Goal: Task Accomplishment & Management: Use online tool/utility

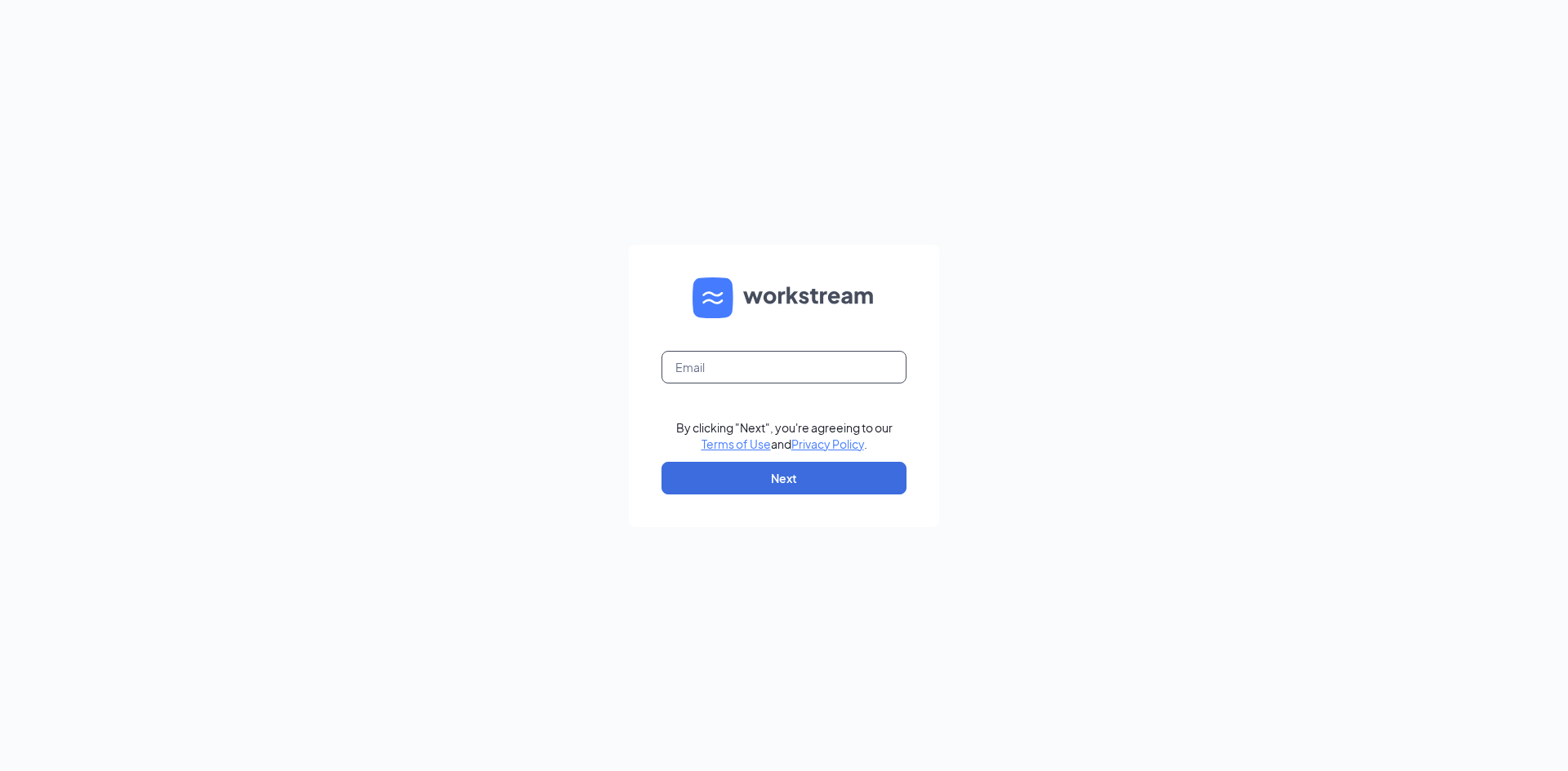
click at [731, 364] on input "text" at bounding box center [784, 367] width 245 height 33
click at [741, 370] on input "text" at bounding box center [784, 367] width 245 height 33
type input "a"
click at [828, 376] on input "megan" at bounding box center [784, 367] width 245 height 33
click at [806, 480] on button "Next" at bounding box center [784, 478] width 245 height 33
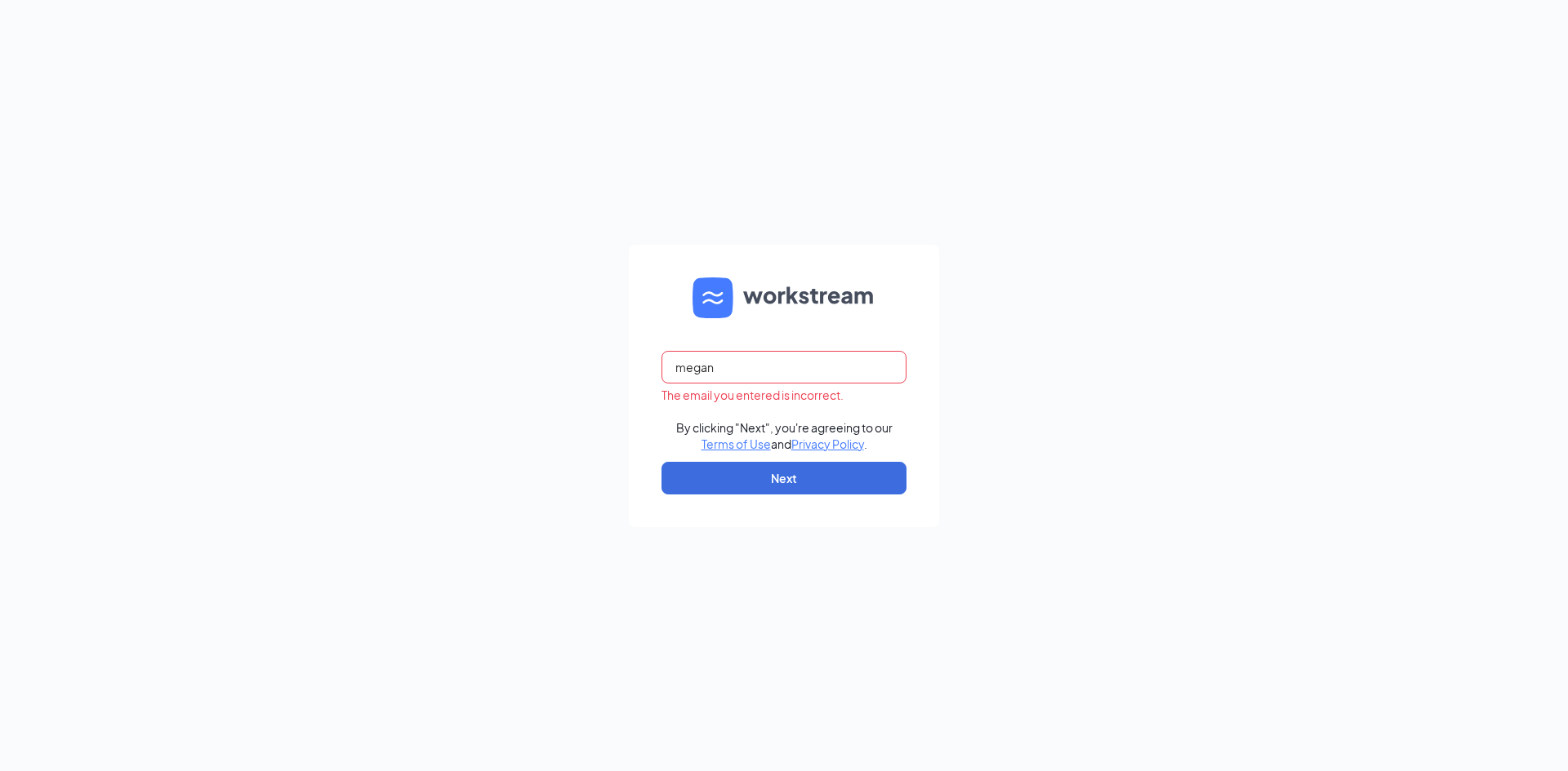
click at [735, 376] on input "megan" at bounding box center [784, 367] width 245 height 33
type input "megan.wilson@waxcenter.com"
click at [693, 475] on button "Next" at bounding box center [784, 478] width 245 height 33
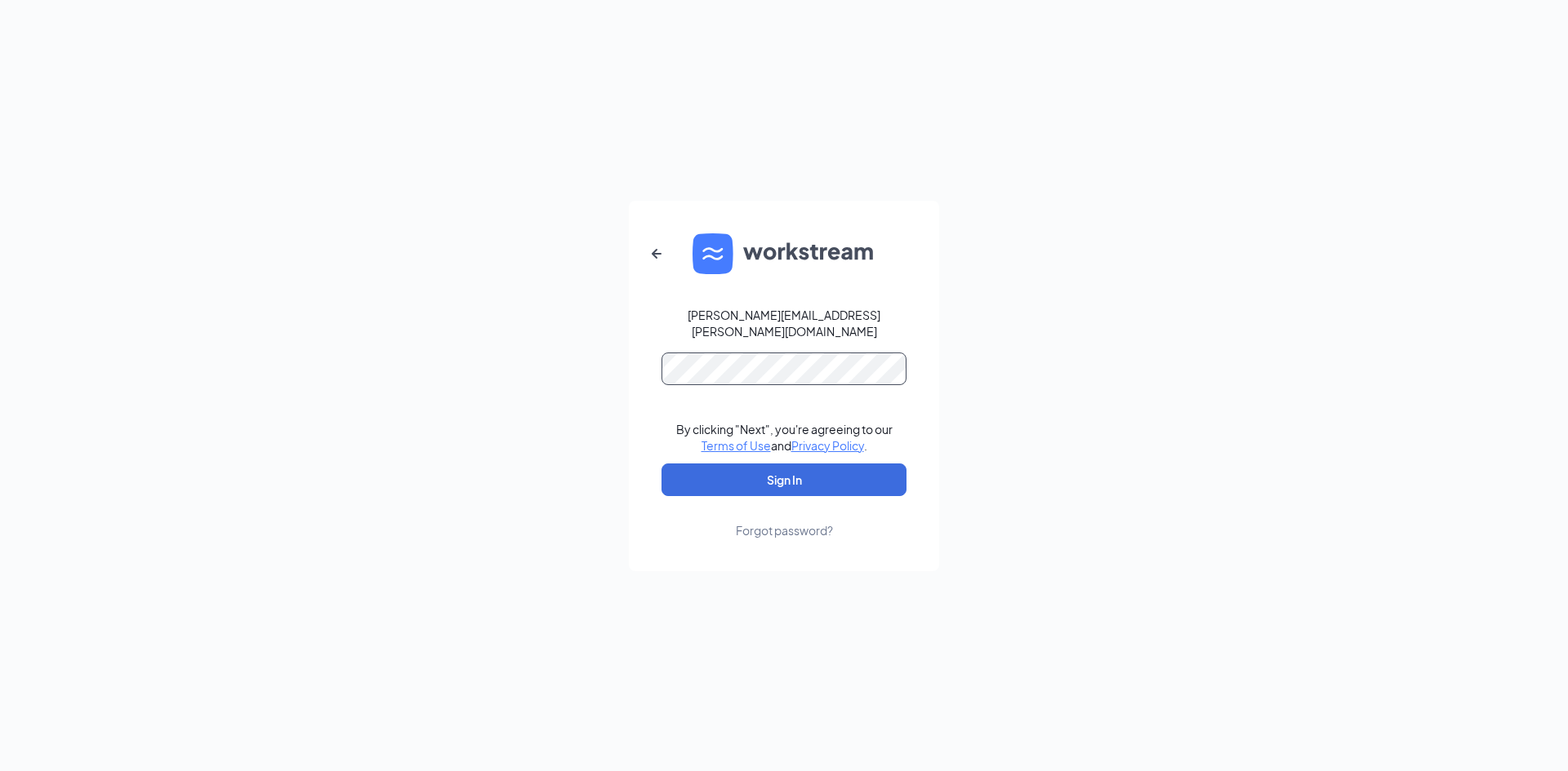
click at [662, 463] on button "Sign In" at bounding box center [784, 480] width 245 height 33
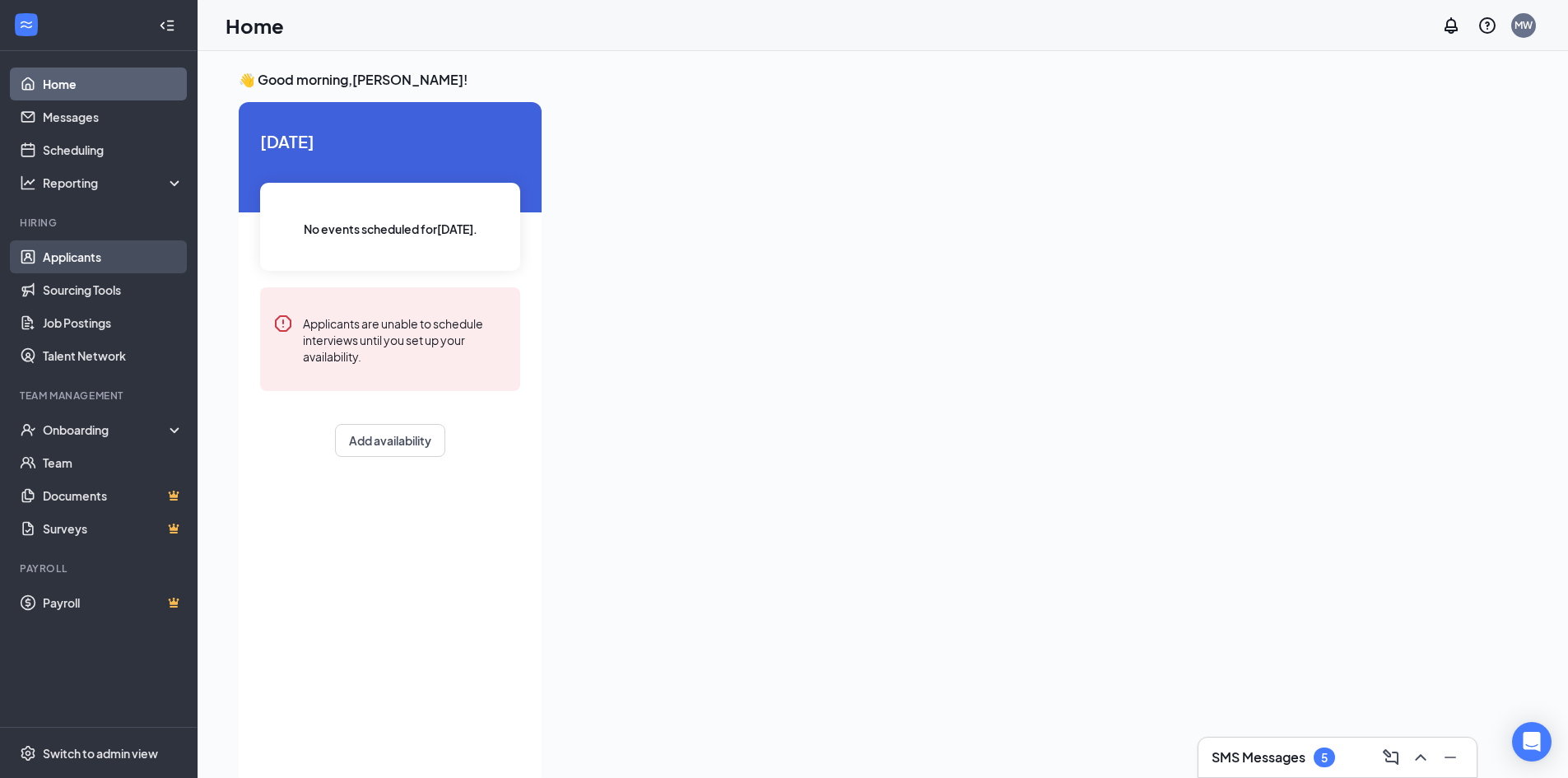
click at [99, 247] on link "Applicants" at bounding box center [113, 257] width 141 height 33
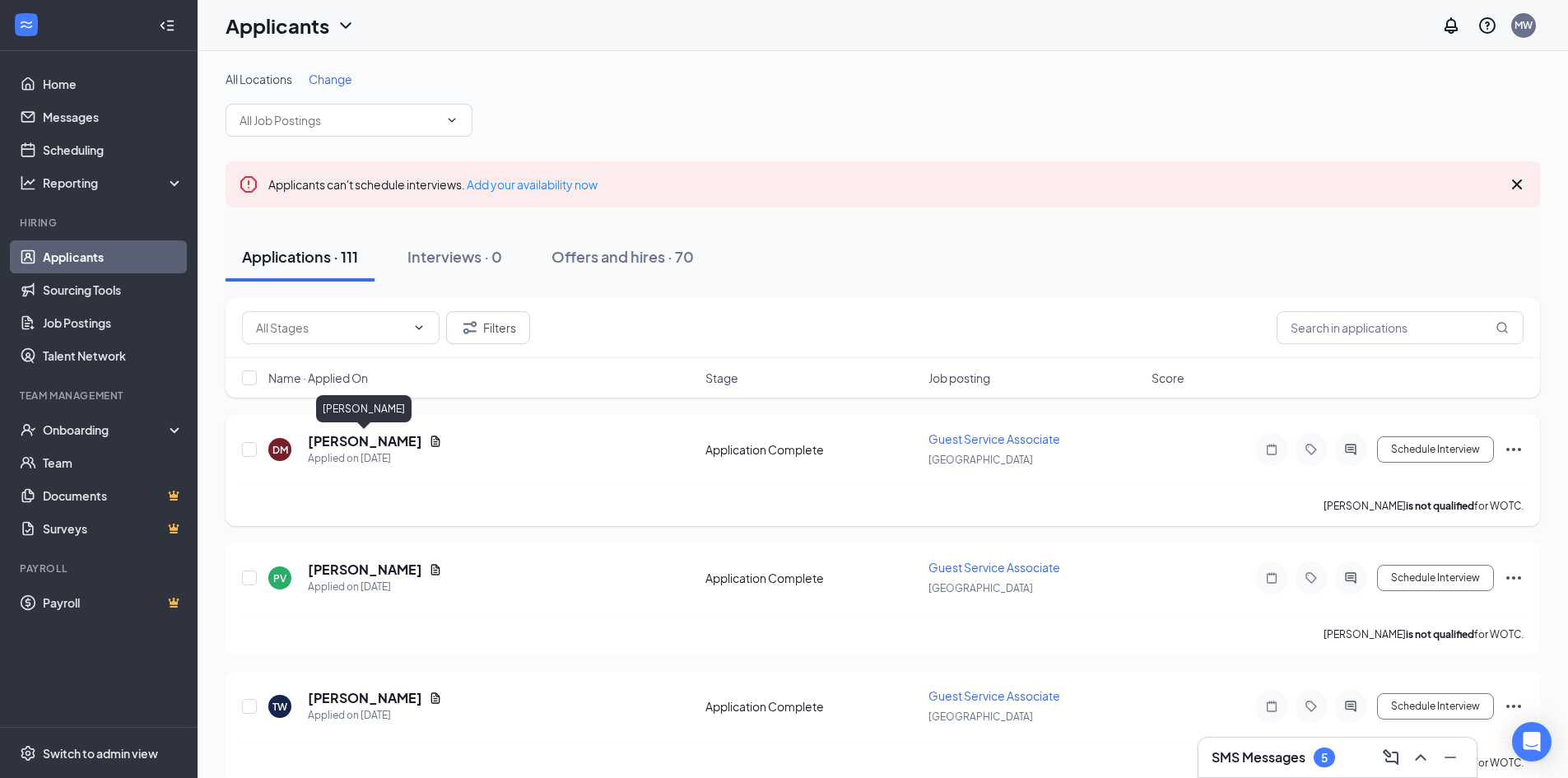
click at [320, 437] on h5 "[PERSON_NAME]" at bounding box center [364, 441] width 114 height 18
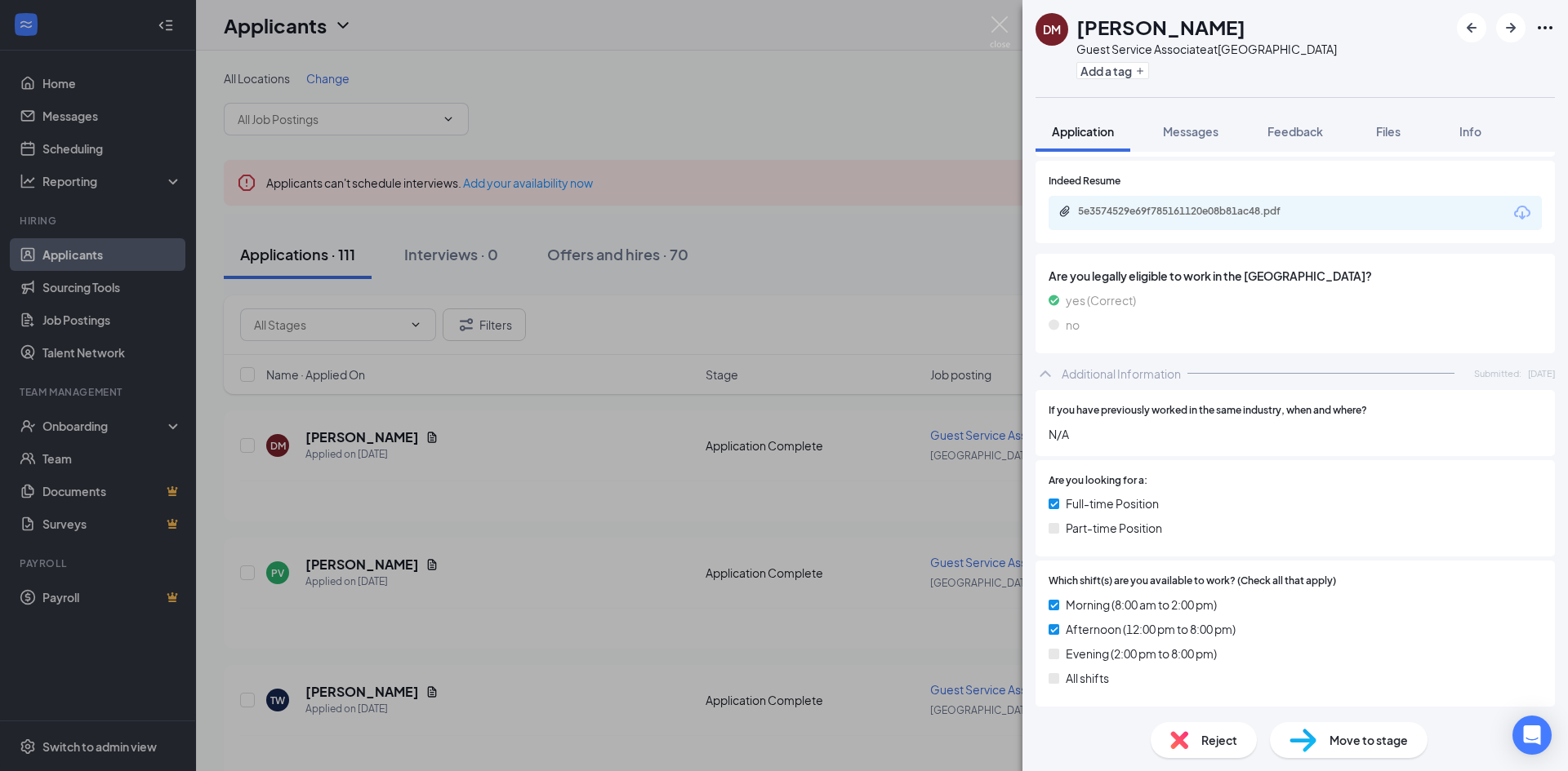
scroll to position [360, 0]
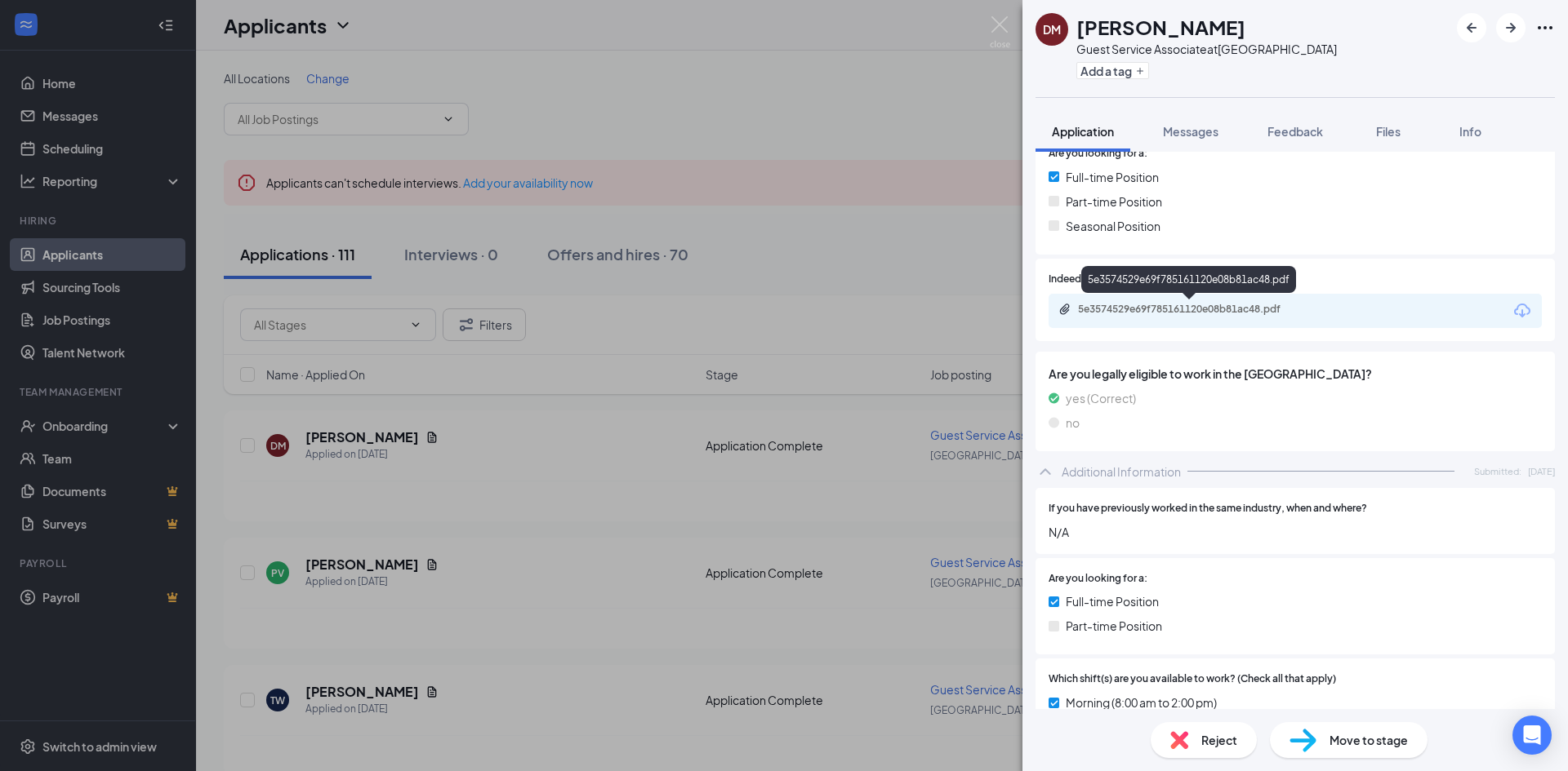
click at [1172, 313] on div "5e3574529e69f785161120e08b81ac48.pdf" at bounding box center [1192, 309] width 229 height 13
click at [998, 29] on img at bounding box center [999, 32] width 21 height 32
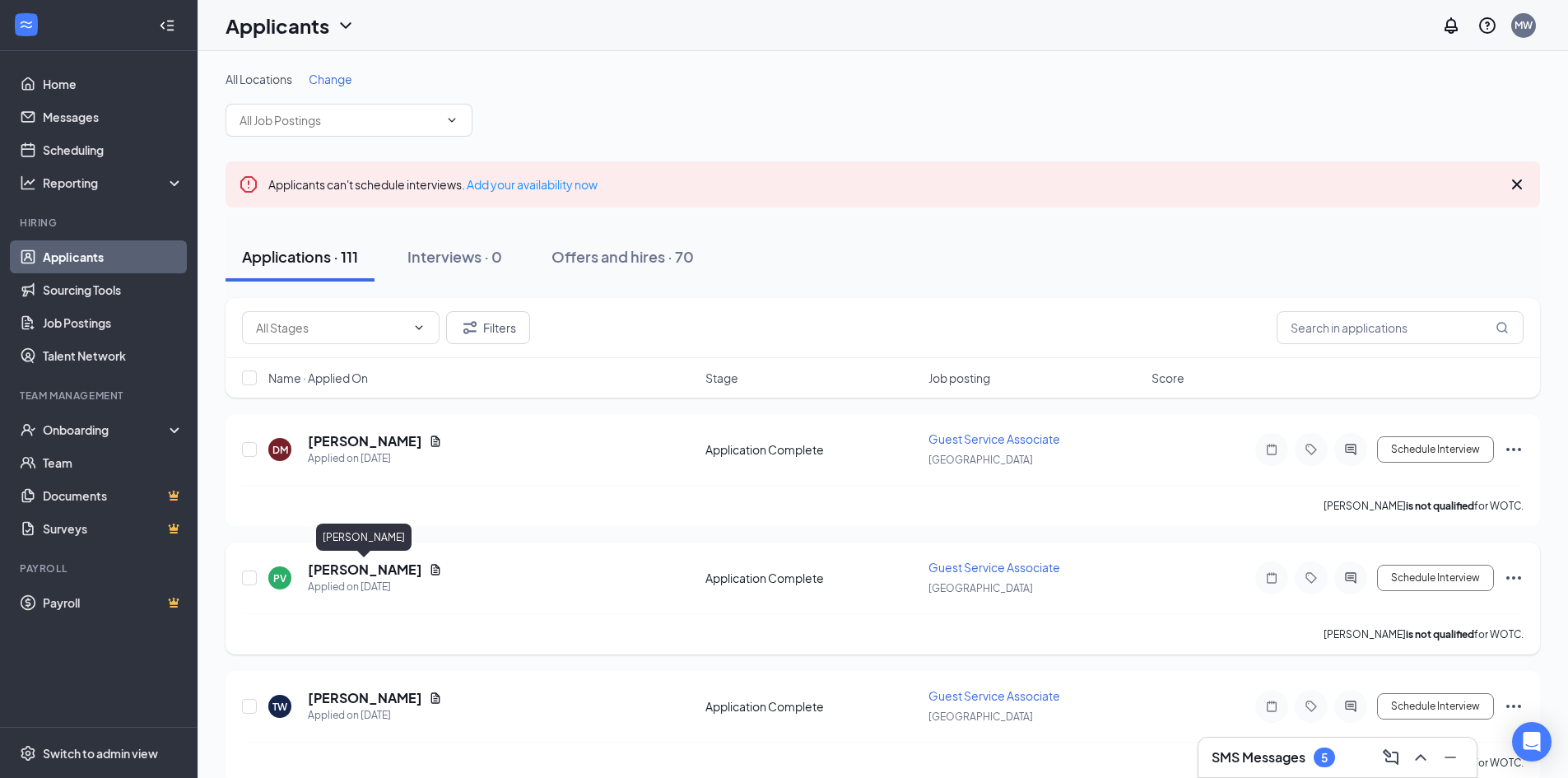
click at [394, 565] on h5 "[PERSON_NAME]" at bounding box center [364, 570] width 114 height 18
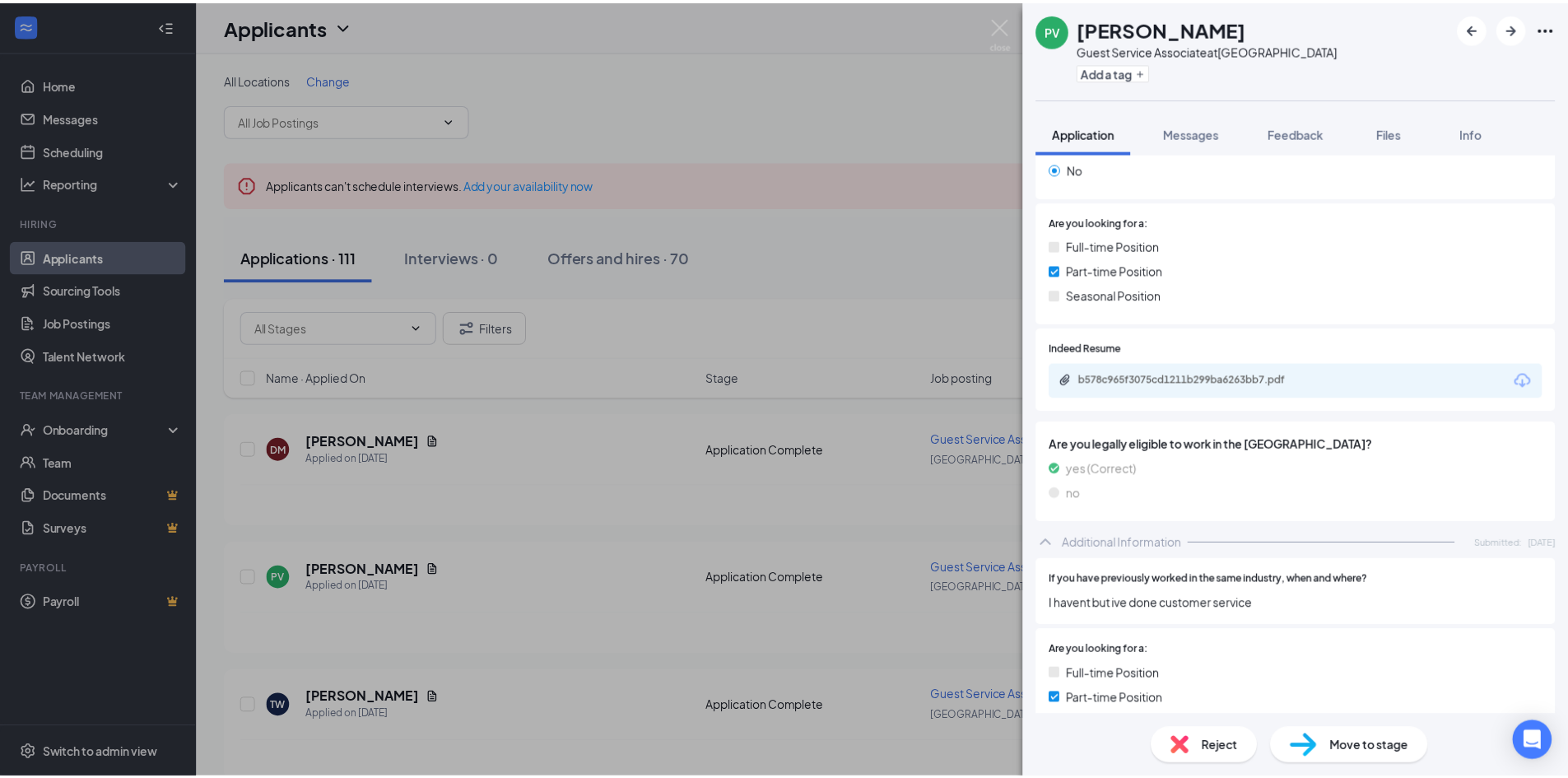
scroll to position [198, 0]
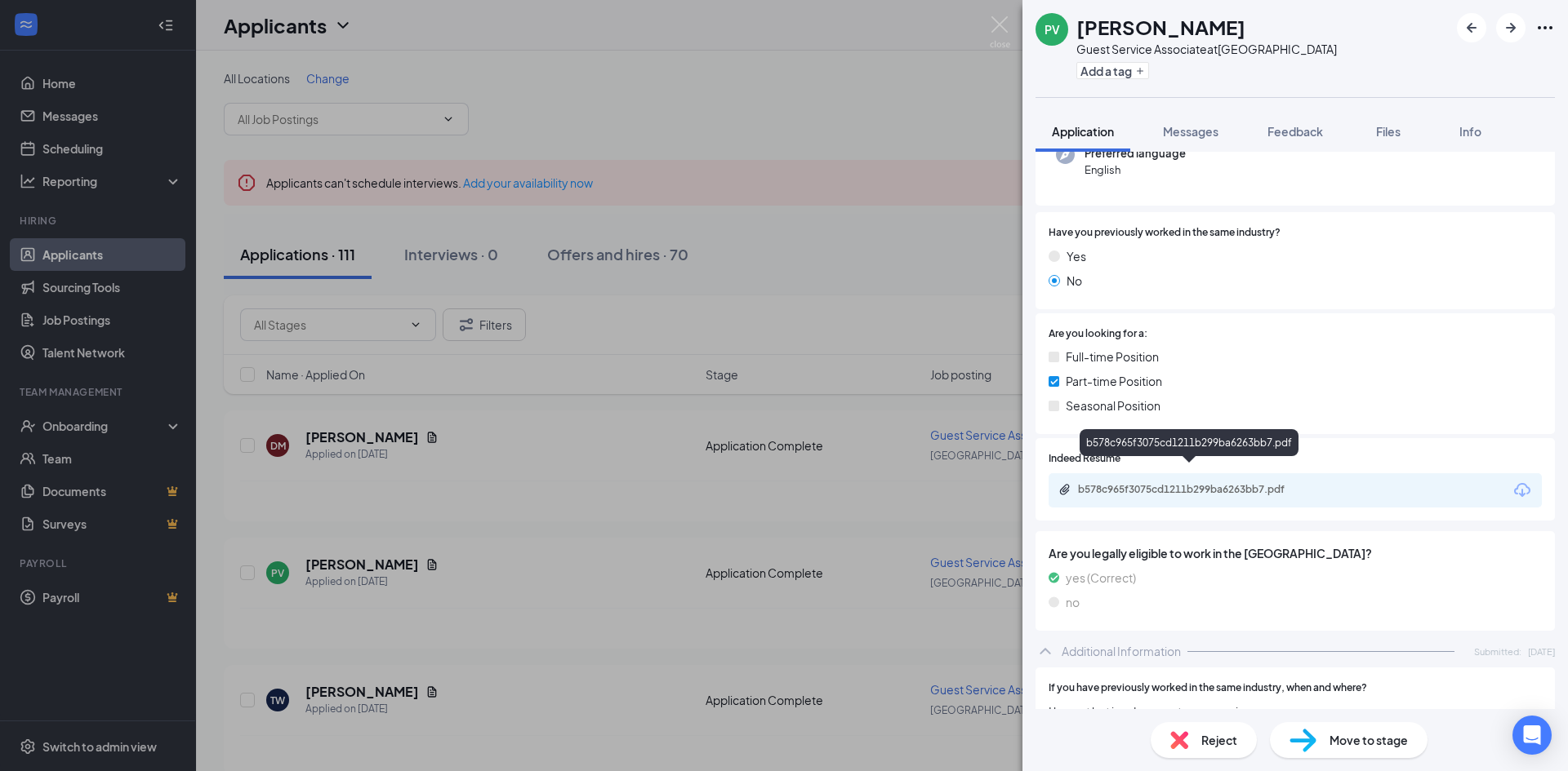
click at [1161, 483] on div "b578c965f3075cd1211b299ba6263bb7.pdf" at bounding box center [1192, 490] width 229 height 13
click at [1005, 21] on img at bounding box center [999, 32] width 21 height 32
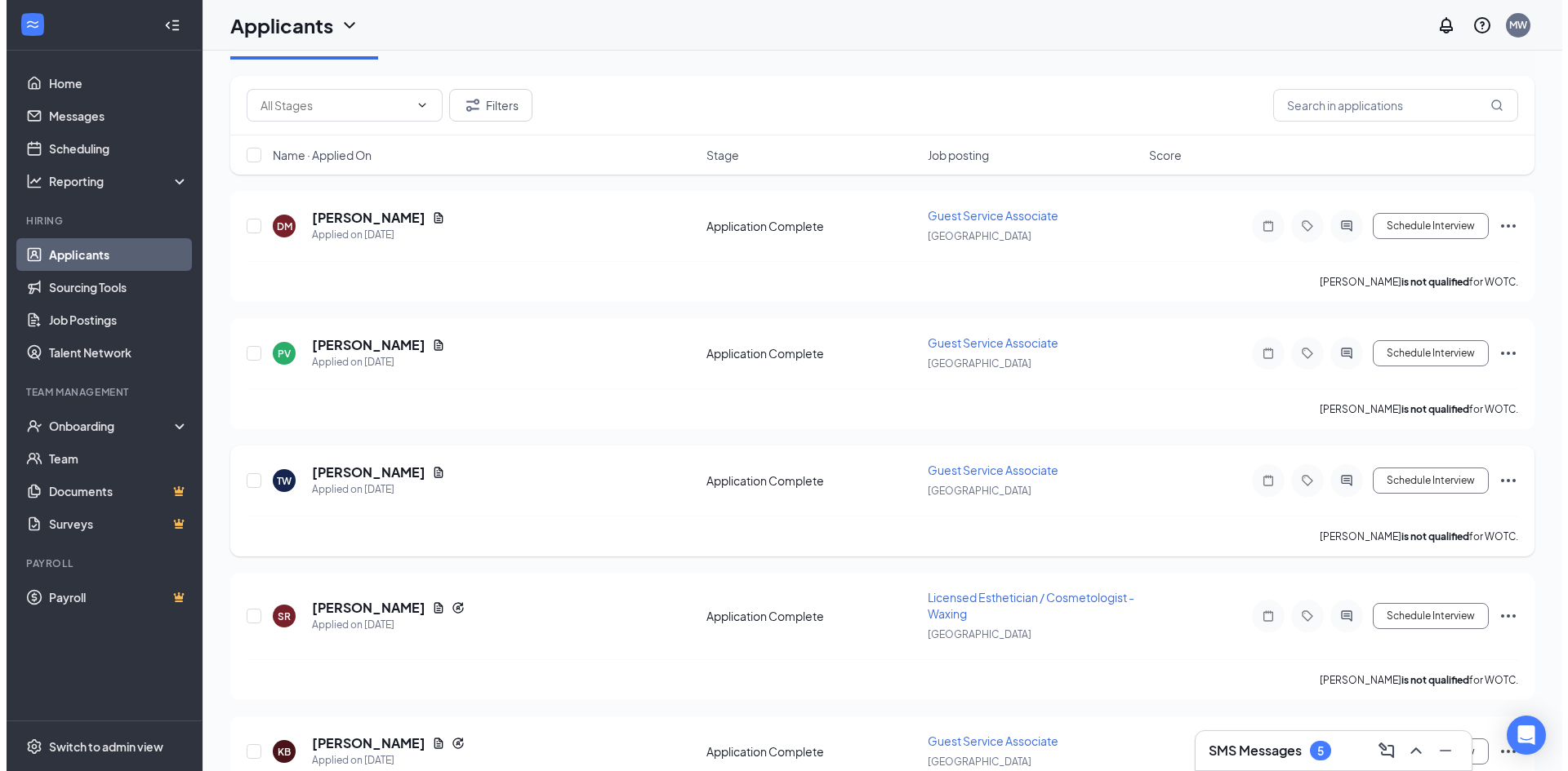
scroll to position [245, 0]
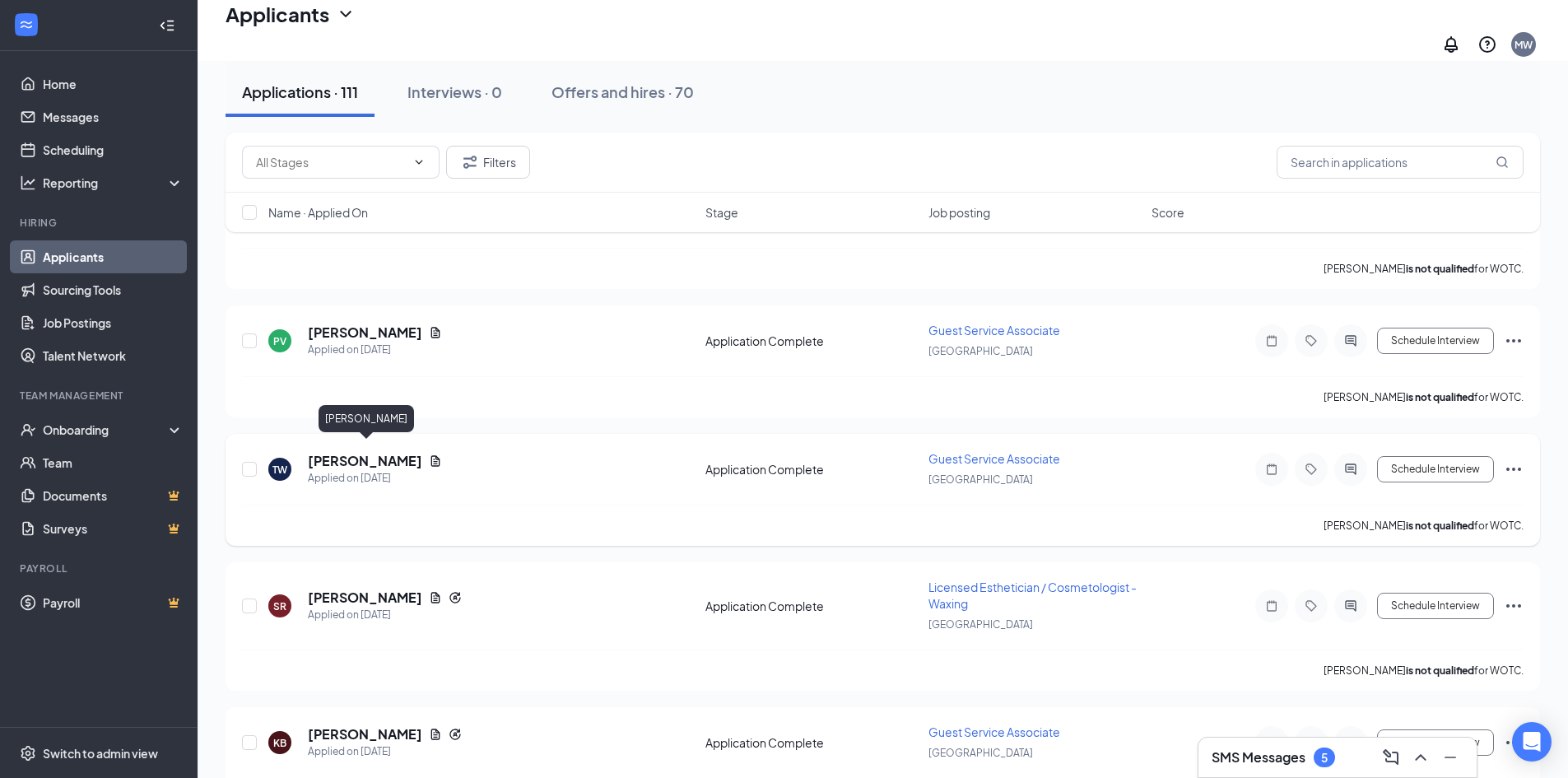
click at [395, 455] on h5 "[PERSON_NAME]" at bounding box center [364, 461] width 114 height 18
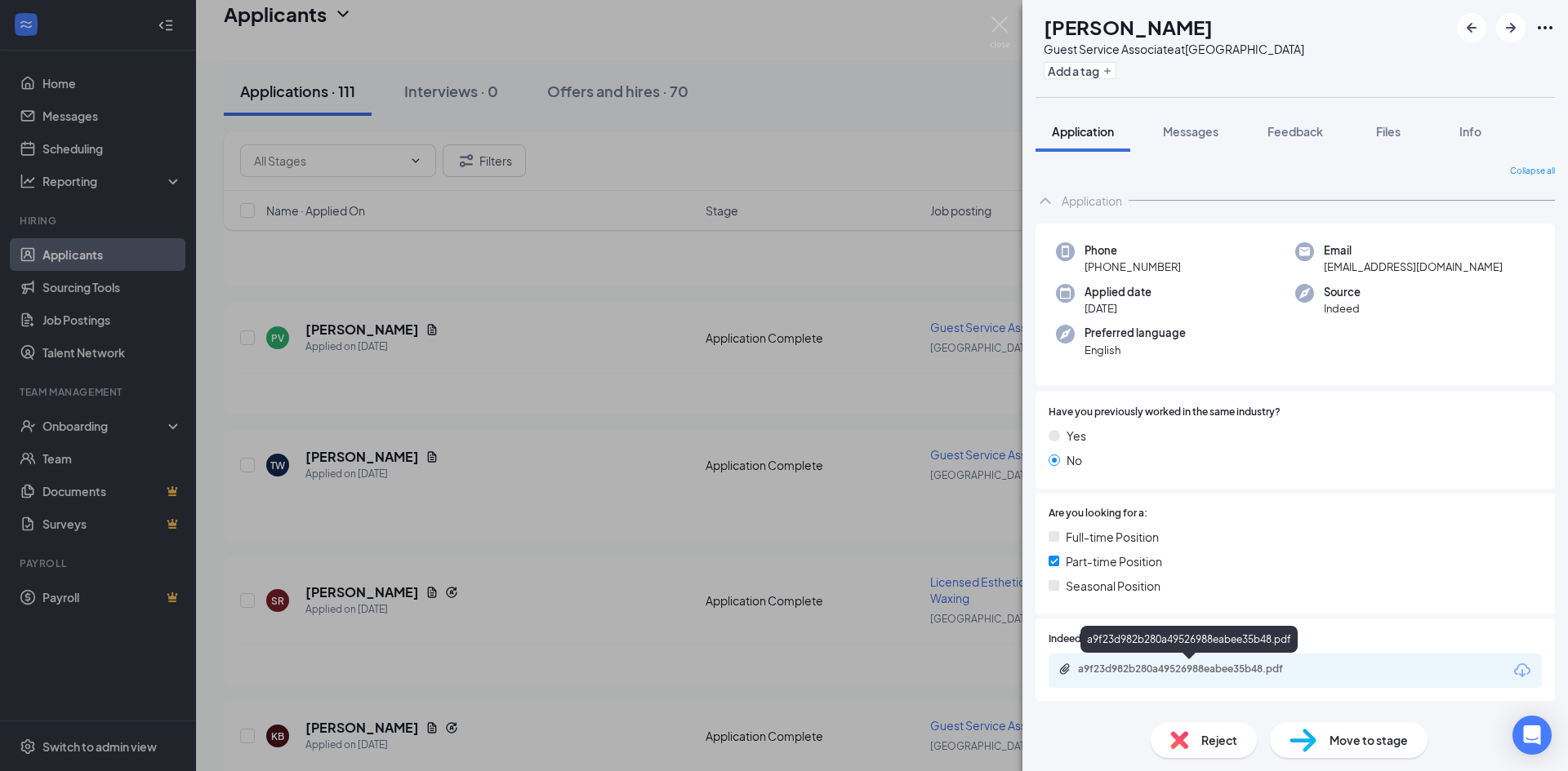
click at [1167, 669] on div "a9f23d982b280a49526988eabee35b48.pdf" at bounding box center [1192, 669] width 229 height 13
click at [1001, 19] on img at bounding box center [999, 32] width 21 height 32
